Goal: Task Accomplishment & Management: Use online tool/utility

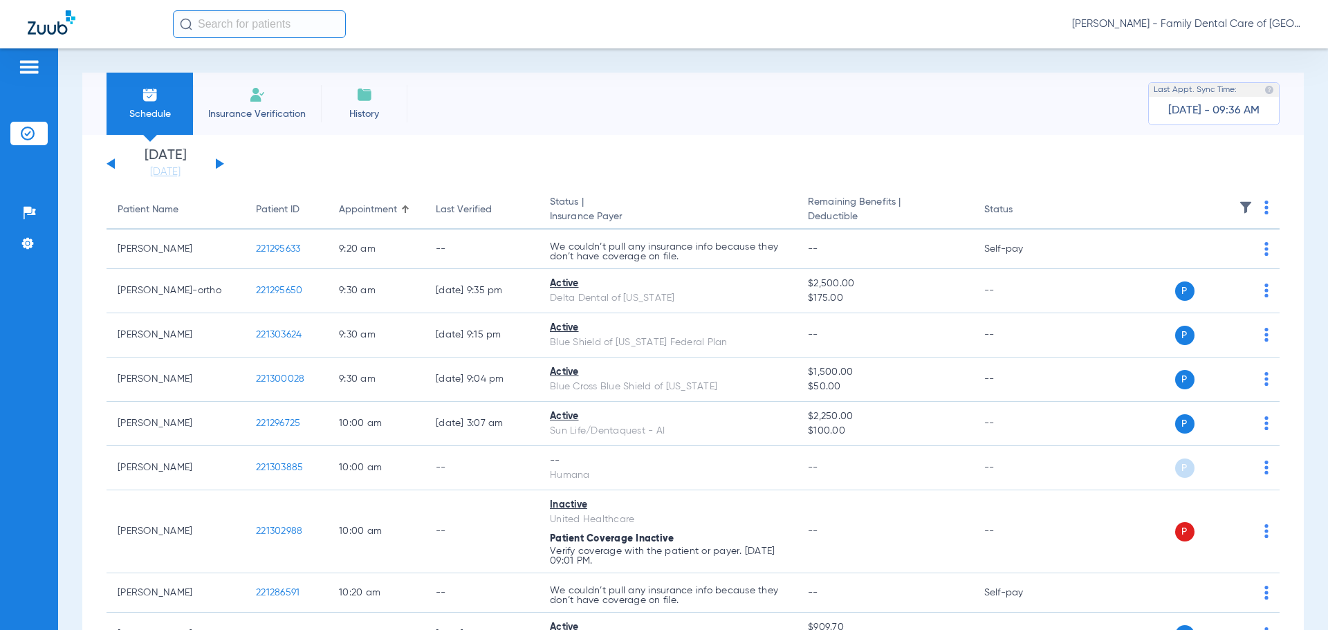
drag, startPoint x: 238, startPoint y: 117, endPoint x: 251, endPoint y: 127, distance: 16.7
click at [238, 117] on span "Insurance Verification" at bounding box center [256, 114] width 107 height 14
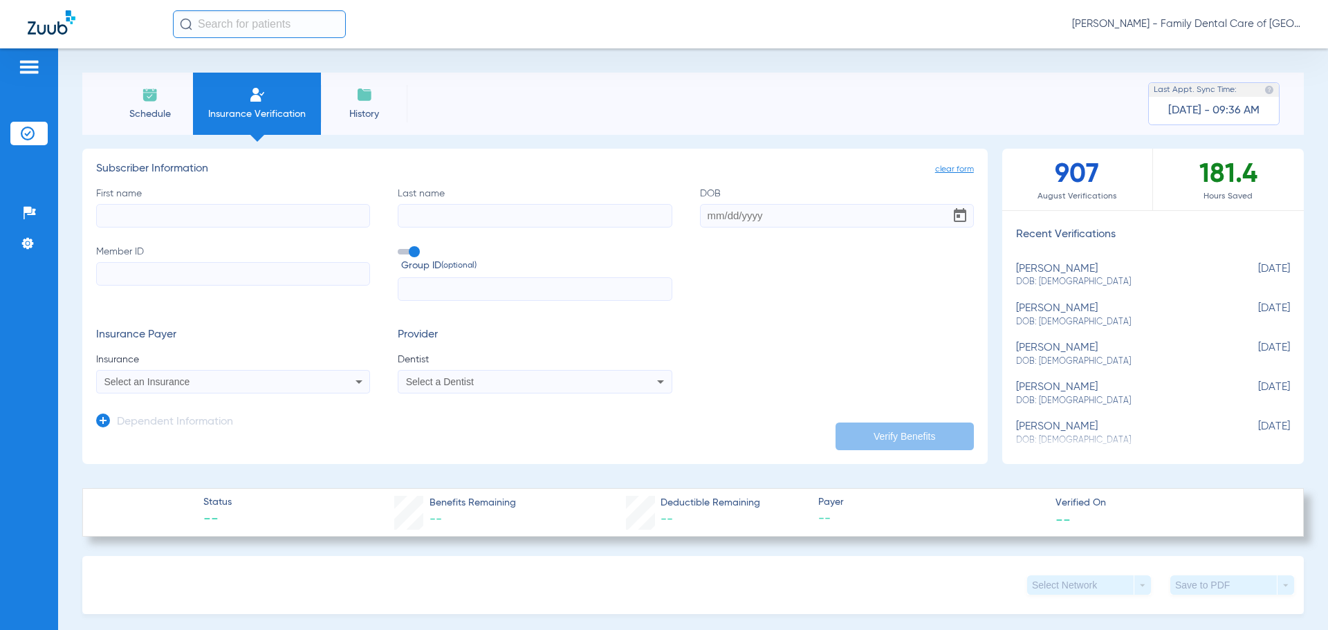
click at [211, 217] on input "First name" at bounding box center [233, 216] width 274 height 24
click at [140, 211] on input "First name Required" at bounding box center [233, 216] width 274 height 24
type input "[PERSON_NAME]"
type input "[DATE]"
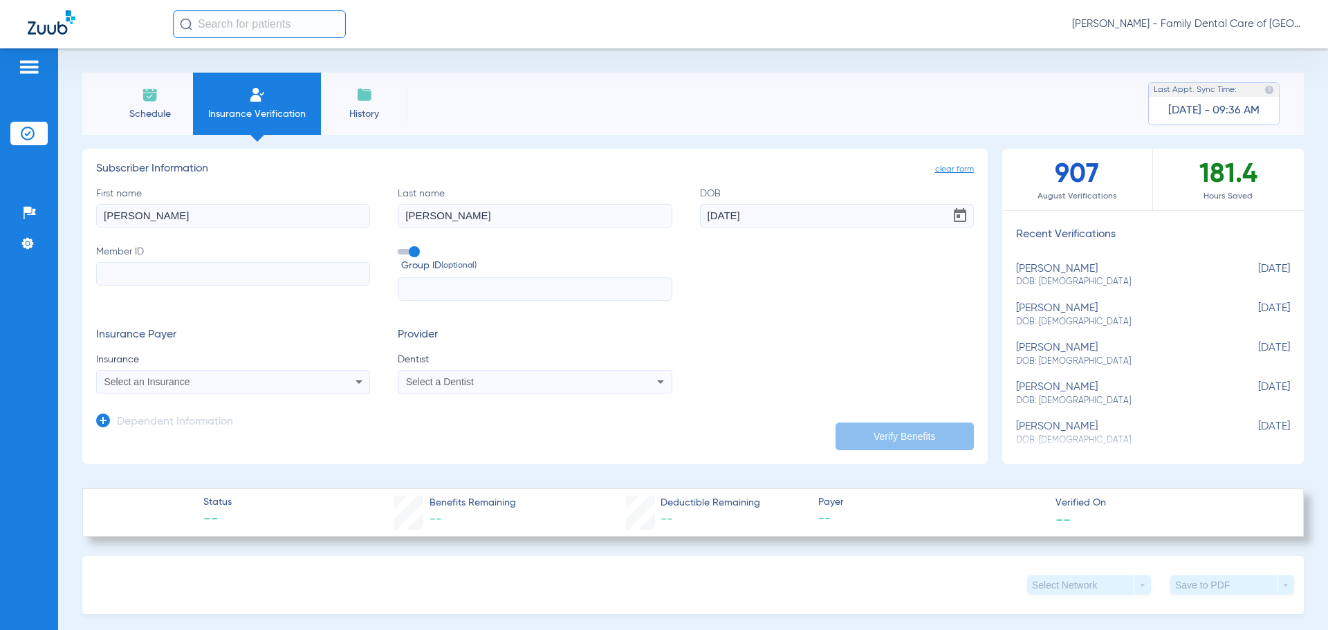
click at [169, 274] on input "Member ID" at bounding box center [233, 274] width 274 height 24
type input "751328255"
click at [408, 254] on span at bounding box center [408, 252] width 21 height 6
click at [401, 247] on input "Group ID (optional)" at bounding box center [401, 247] width 0 height 0
click at [329, 378] on div "Select an Insurance" at bounding box center [233, 382] width 273 height 17
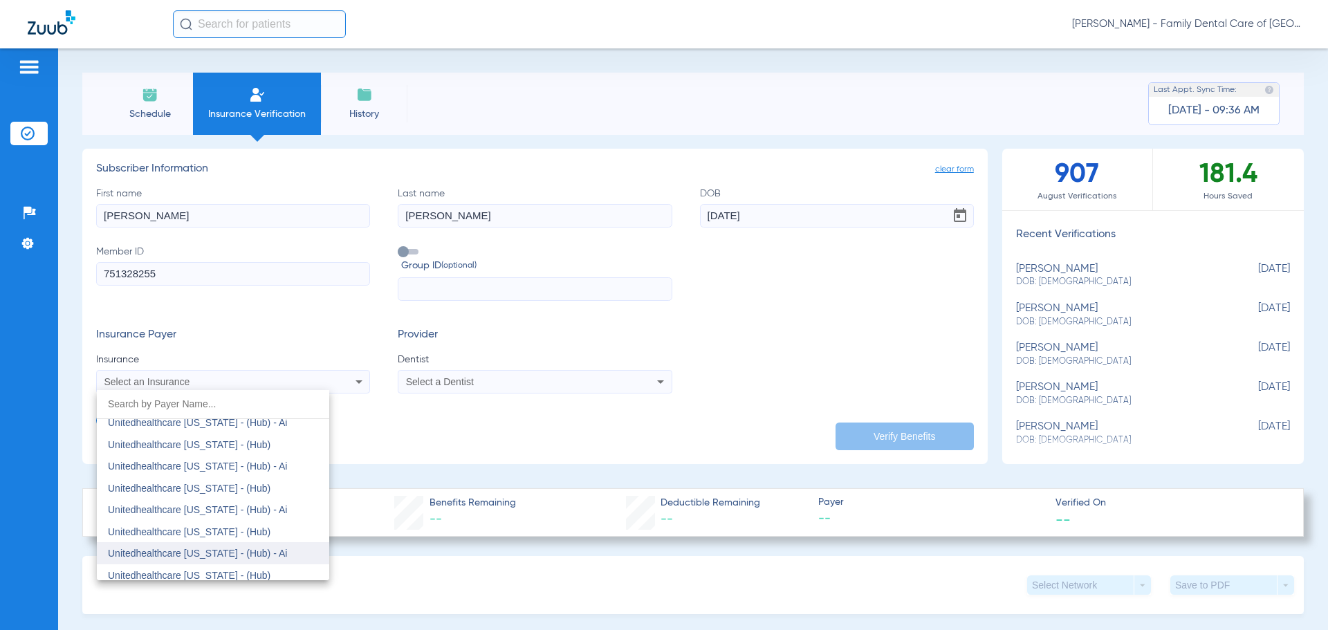
scroll to position [8961, 0]
click at [257, 556] on mat-option "Unitedhealthcare [US_STATE] - (Hub)" at bounding box center [213, 558] width 232 height 22
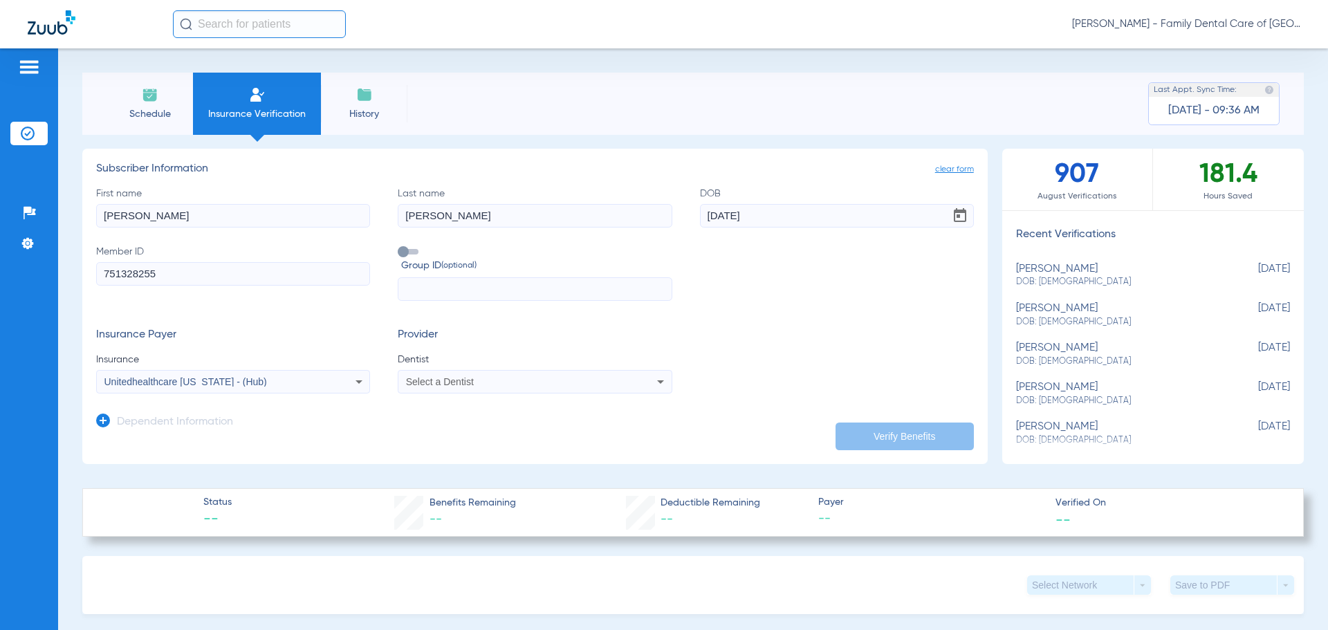
click at [470, 395] on app-dependent-form "Dependent Information" at bounding box center [535, 417] width 878 height 46
click at [469, 385] on span "Select a Dentist" at bounding box center [440, 381] width 68 height 11
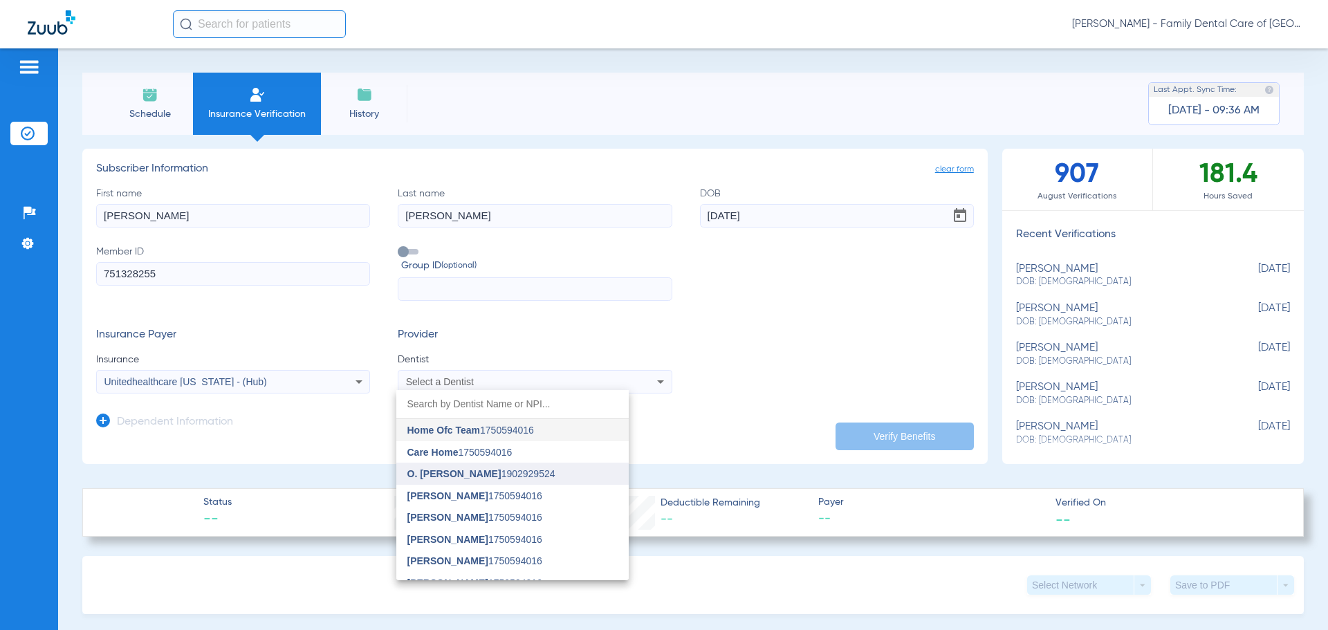
type input "w"
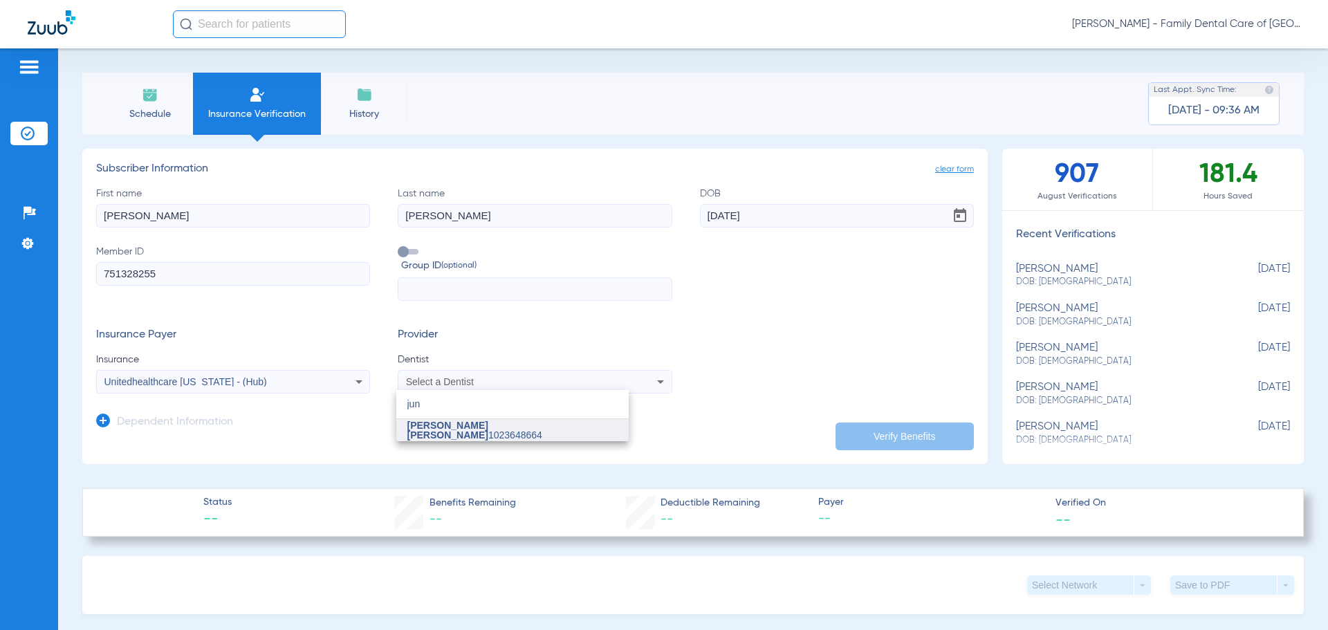
type input "jun"
click at [425, 434] on span "[PERSON_NAME] [PERSON_NAME]" at bounding box center [447, 430] width 81 height 21
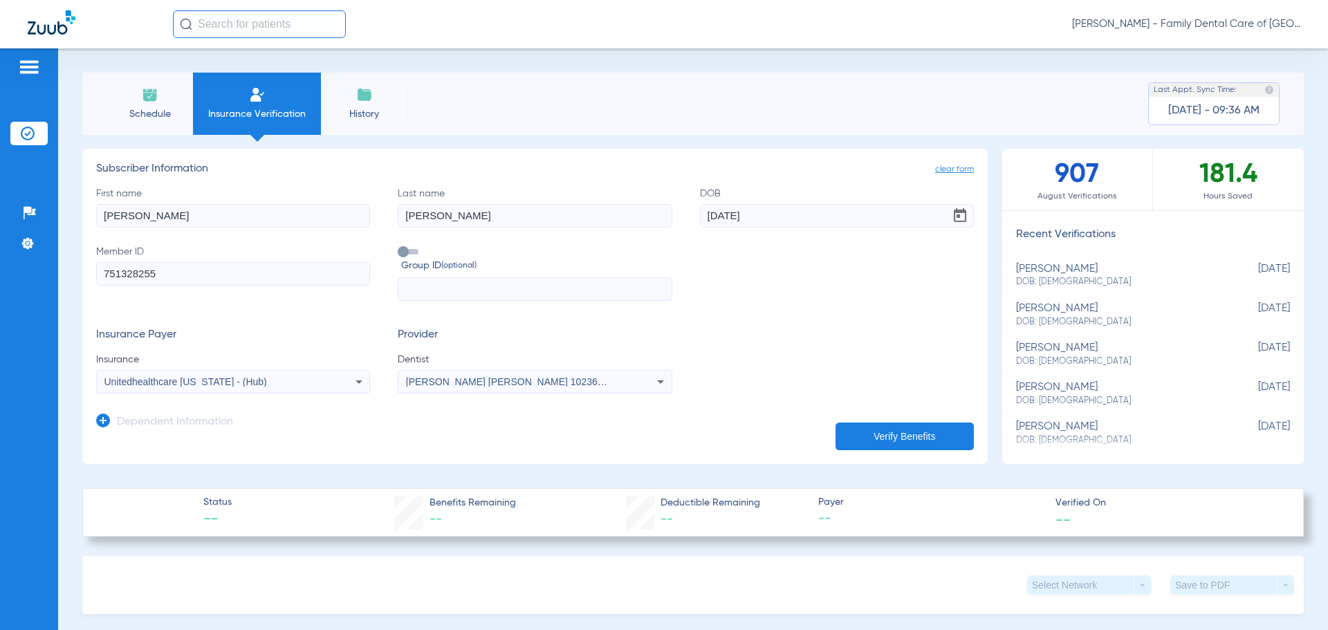
click at [876, 433] on button "Verify Benefits" at bounding box center [905, 437] width 138 height 28
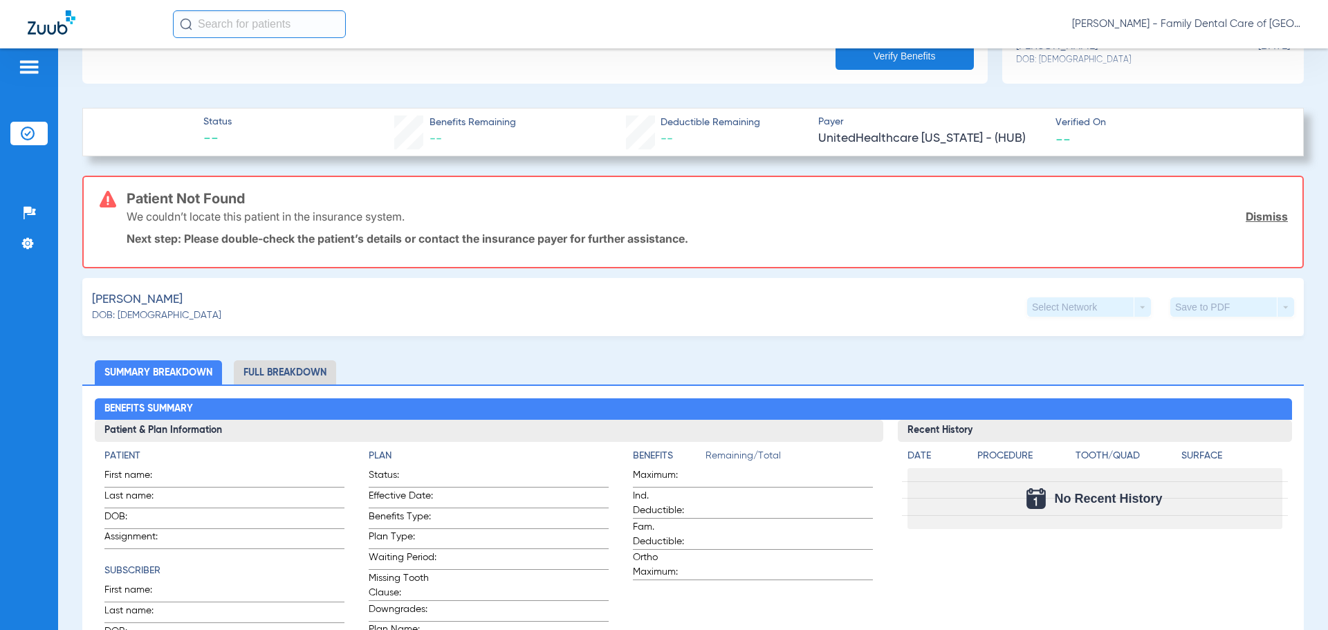
scroll to position [379, 0]
